Goal: Transaction & Acquisition: Obtain resource

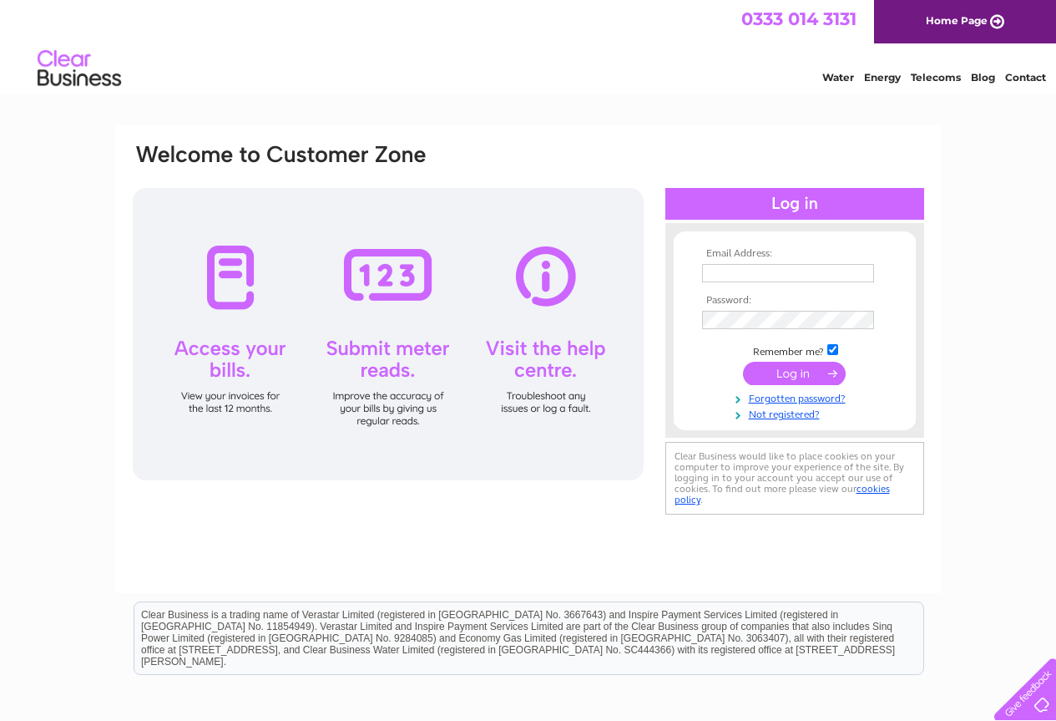
type input "aphelp@fly.virgin.com"
click at [806, 371] on input "submit" at bounding box center [794, 373] width 103 height 23
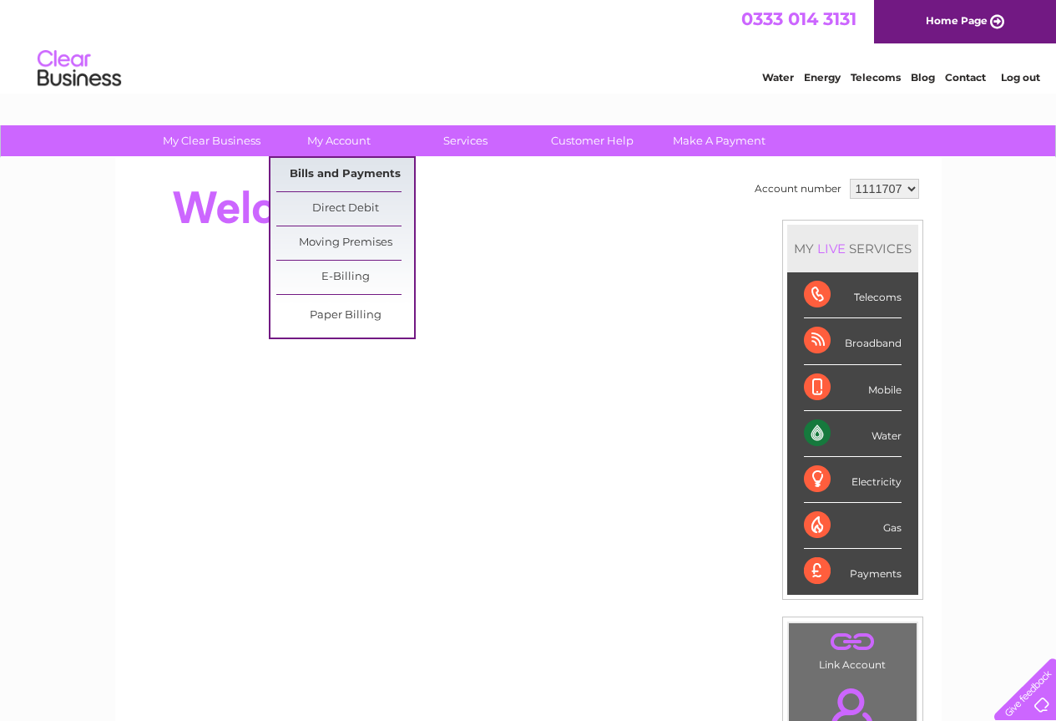
click at [329, 180] on link "Bills and Payments" at bounding box center [345, 174] width 138 height 33
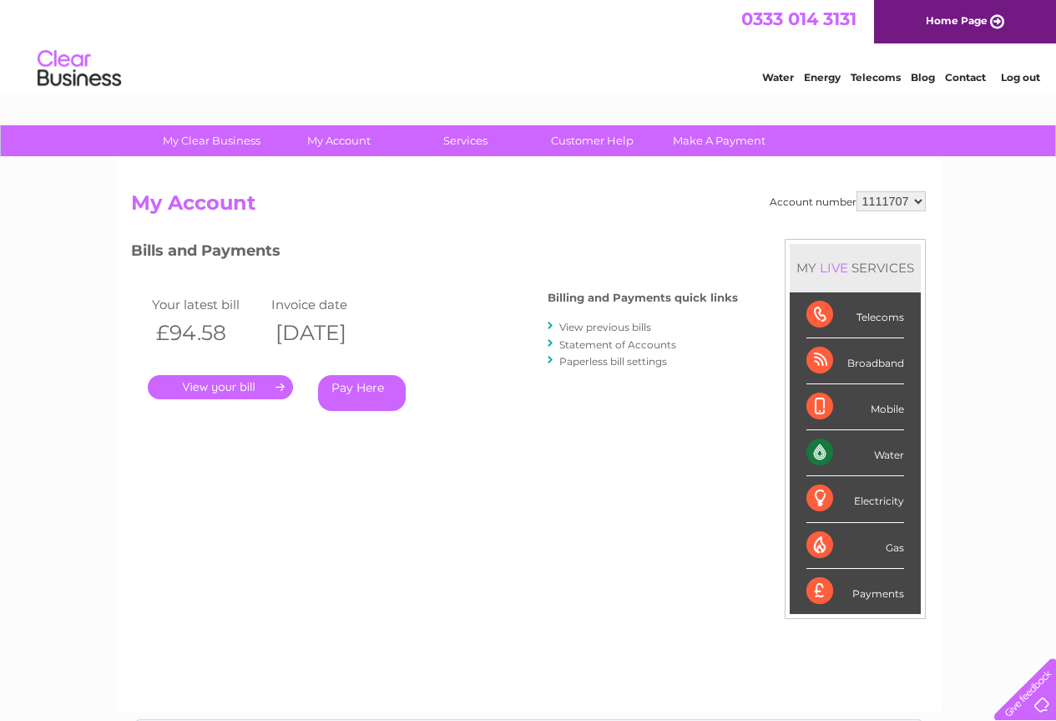
click at [212, 382] on link "." at bounding box center [220, 387] width 145 height 24
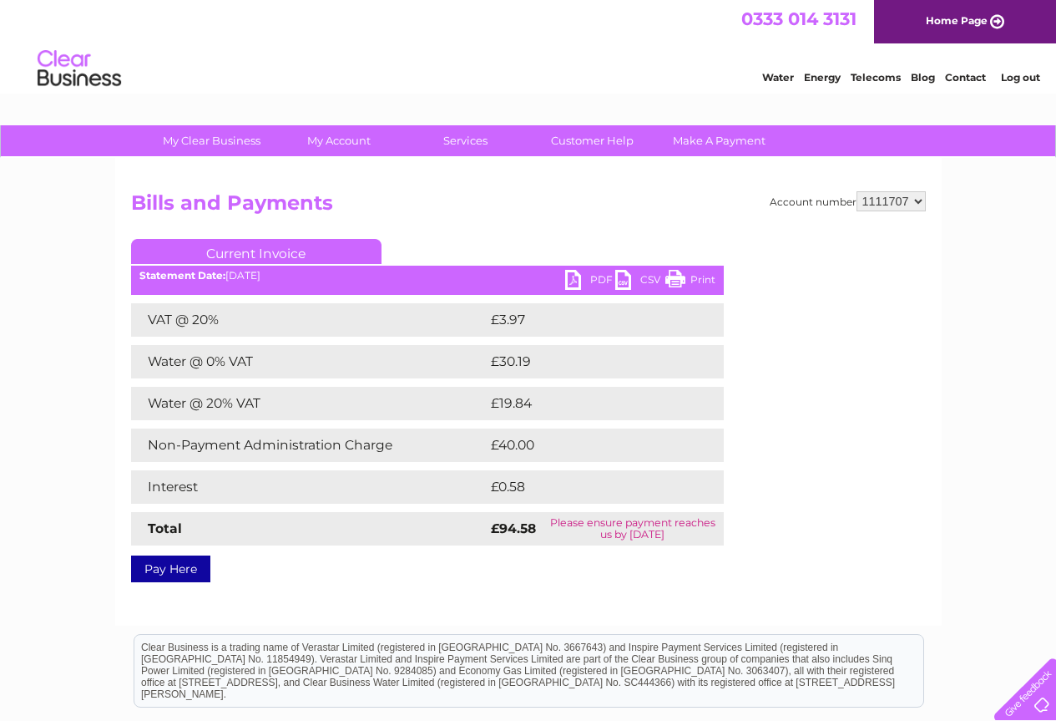
click at [579, 279] on link "PDF" at bounding box center [590, 282] width 50 height 24
click at [1028, 77] on link "Log out" at bounding box center [1020, 77] width 39 height 13
